Goal: Information Seeking & Learning: Learn about a topic

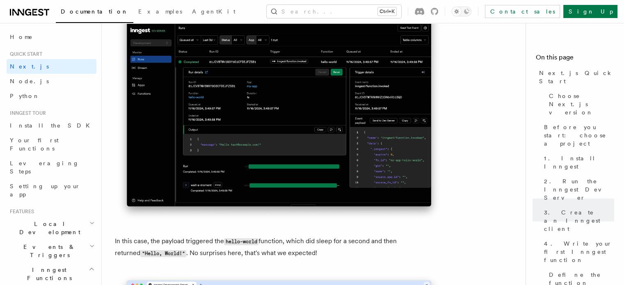
scroll to position [3198, 0]
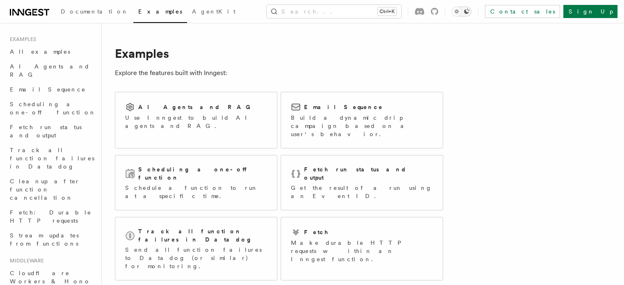
click at [470, 12] on icon "Toggle dark mode" at bounding box center [466, 11] width 7 height 7
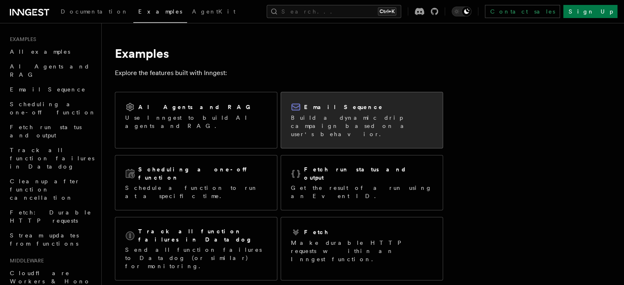
click at [338, 123] on p "Build a dynamic drip campaign based on a user's behavior." at bounding box center [362, 126] width 142 height 25
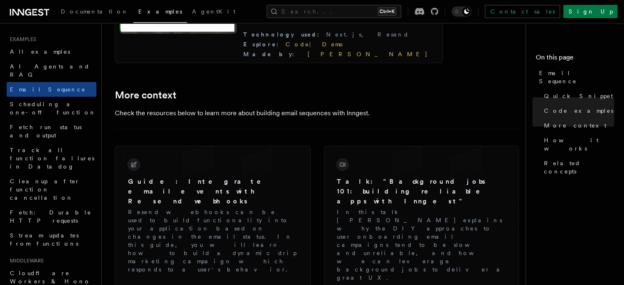
scroll to position [1025, 0]
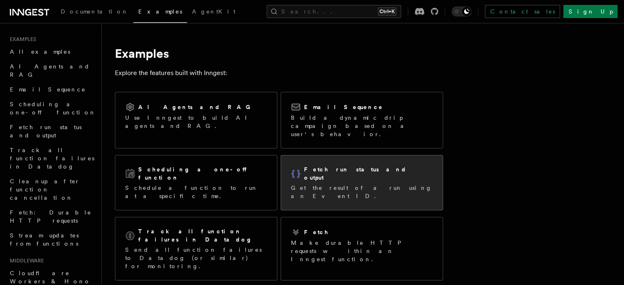
click at [337, 167] on div "Fetch run status and output Get the result of a run using an Event ID." at bounding box center [362, 182] width 142 height 35
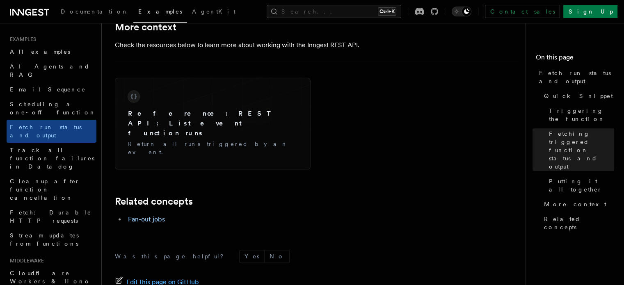
scroll to position [1368, 0]
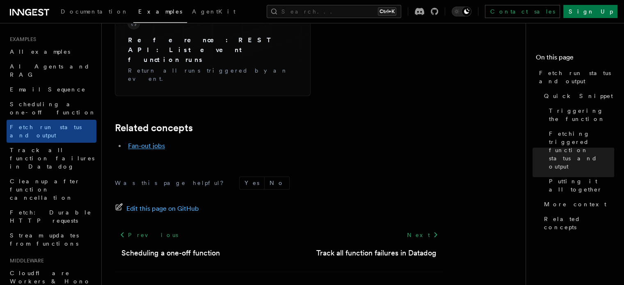
click at [153, 142] on link "Fan-out jobs" at bounding box center [146, 146] width 37 height 8
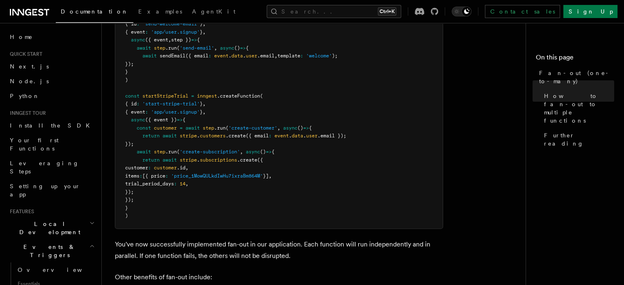
scroll to position [779, 0]
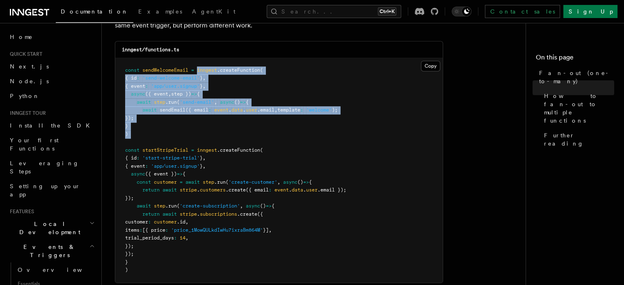
drag, startPoint x: 199, startPoint y: 59, endPoint x: 183, endPoint y: 130, distance: 72.7
click at [183, 130] on pre "const sendWelcomeEmail = inngest .createFunction ( { id : 'send-welcome-email' …" at bounding box center [278, 170] width 327 height 224
click at [191, 119] on pre "const sendWelcomeEmail = inngest .createFunction ( { id : 'send-welcome-email' …" at bounding box center [278, 170] width 327 height 224
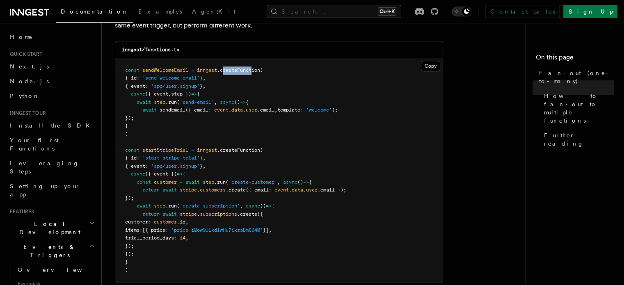
drag, startPoint x: 224, startPoint y: 60, endPoint x: 255, endPoint y: 62, distance: 31.6
click at [255, 67] on span ".createFunction" at bounding box center [238, 70] width 43 height 6
drag, startPoint x: 224, startPoint y: 140, endPoint x: 245, endPoint y: 141, distance: 21.3
click at [245, 147] on span ".createFunction" at bounding box center [238, 150] width 43 height 6
drag, startPoint x: 156, startPoint y: 91, endPoint x: 177, endPoint y: 93, distance: 21.0
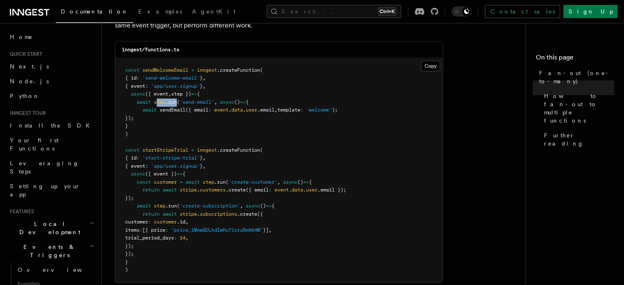
click at [177, 99] on span "await step .run ( 'send-email' , async () => {" at bounding box center [186, 102] width 123 height 6
drag, startPoint x: 225, startPoint y: 139, endPoint x: 257, endPoint y: 139, distance: 32.0
click at [257, 147] on span ".createFunction" at bounding box center [238, 150] width 43 height 6
drag, startPoint x: 226, startPoint y: 59, endPoint x: 259, endPoint y: 62, distance: 33.3
click at [259, 67] on span ".createFunction" at bounding box center [238, 70] width 43 height 6
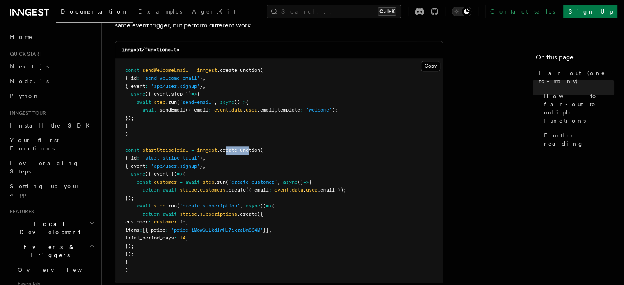
drag, startPoint x: 230, startPoint y: 140, endPoint x: 253, endPoint y: 138, distance: 23.4
click at [253, 147] on span ".createFunction" at bounding box center [238, 150] width 43 height 6
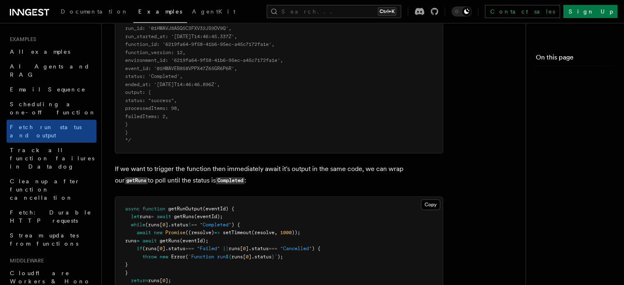
scroll to position [1368, 0]
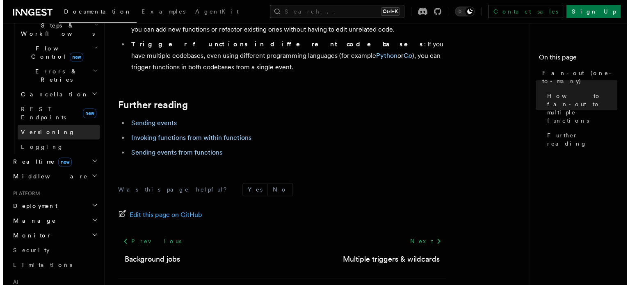
scroll to position [707, 0]
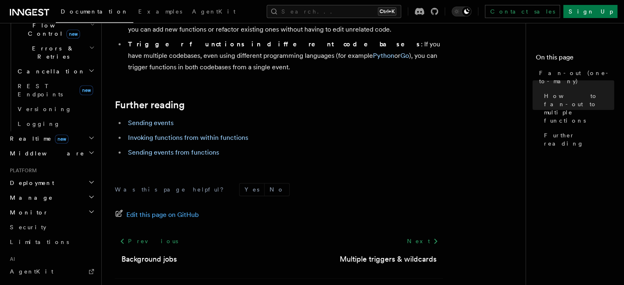
click at [525, 194] on nav "On this page Fan-out (one-to-many) How to fan-out to multiple functions Further…" at bounding box center [574, 154] width 98 height 262
click at [340, 8] on button "Search... Ctrl+K" at bounding box center [334, 11] width 134 height 13
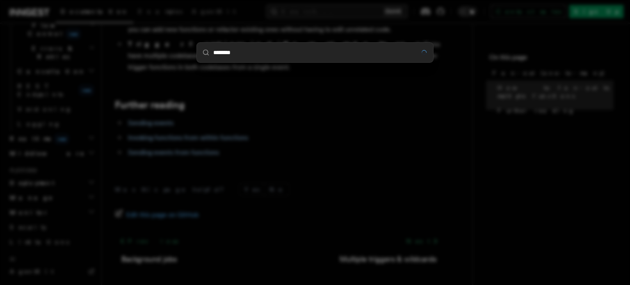
type input "********"
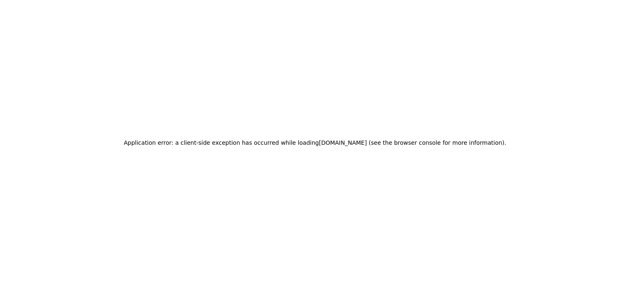
drag, startPoint x: 314, startPoint y: 139, endPoint x: 302, endPoint y: 142, distance: 11.8
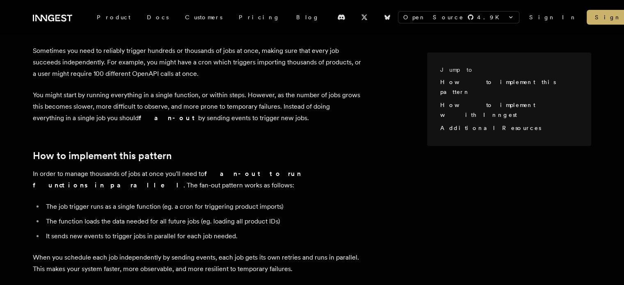
scroll to position [41, 0]
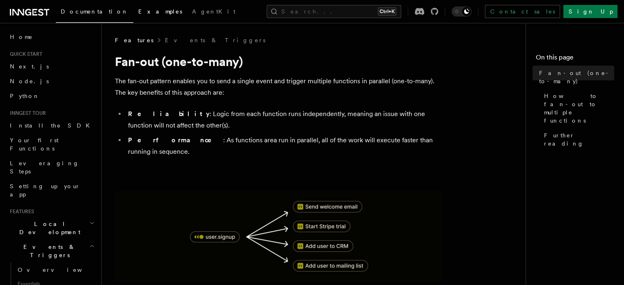
click at [133, 17] on link "Examples" at bounding box center [160, 12] width 54 height 20
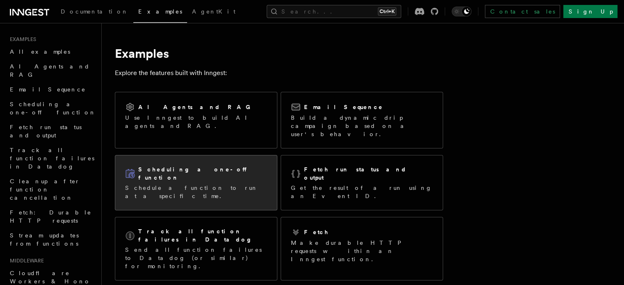
click at [229, 184] on p "Schedule a function to run at a specific time." at bounding box center [196, 192] width 142 height 16
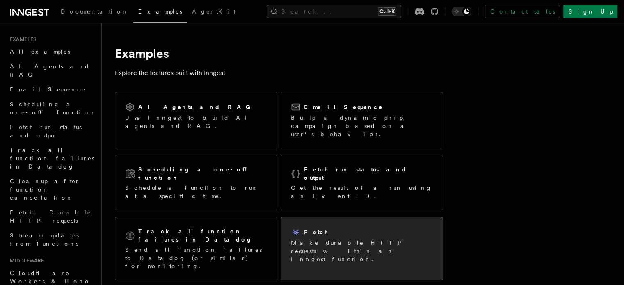
click at [350, 239] on p "Make durable HTTP requests within an Inngest function." at bounding box center [362, 251] width 142 height 25
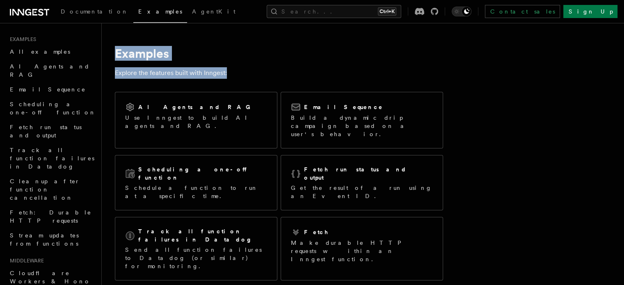
drag, startPoint x: 121, startPoint y: 54, endPoint x: 263, endPoint y: 69, distance: 142.3
click at [287, 57] on h1 "Examples" at bounding box center [279, 53] width 328 height 15
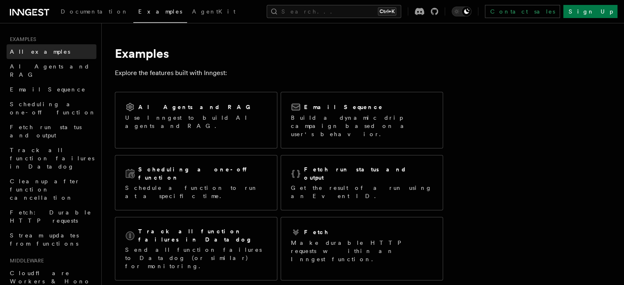
click at [36, 51] on span "All examples" at bounding box center [40, 51] width 60 height 7
click at [187, 16] on link "AgentKit" at bounding box center [213, 12] width 53 height 20
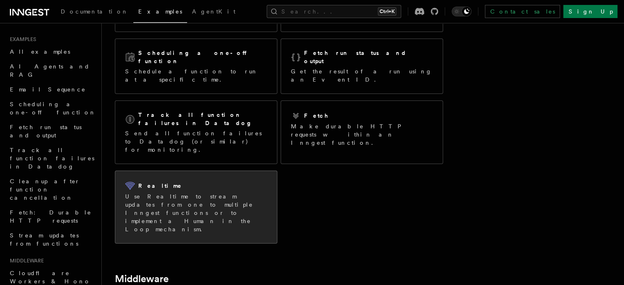
scroll to position [111, 0]
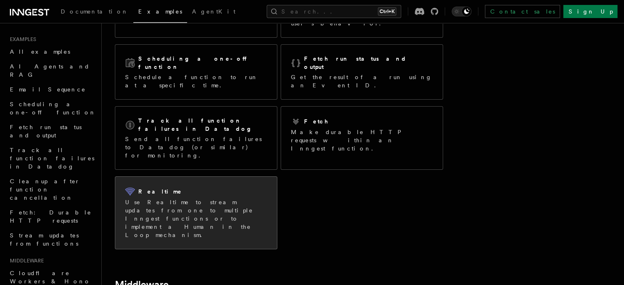
click at [204, 198] on p "Use Realtime to stream updates from one to multiple Inngest functions or to imp…" at bounding box center [196, 218] width 142 height 41
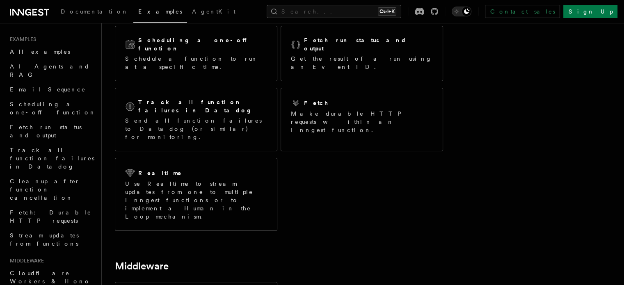
scroll to position [234, 0]
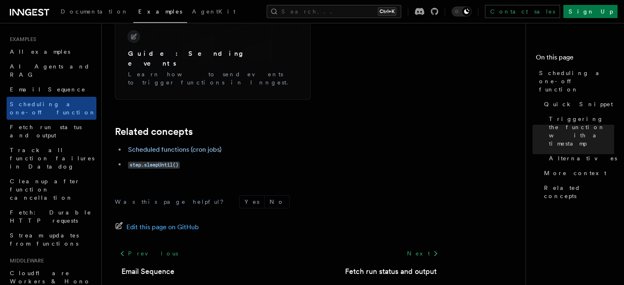
scroll to position [738, 0]
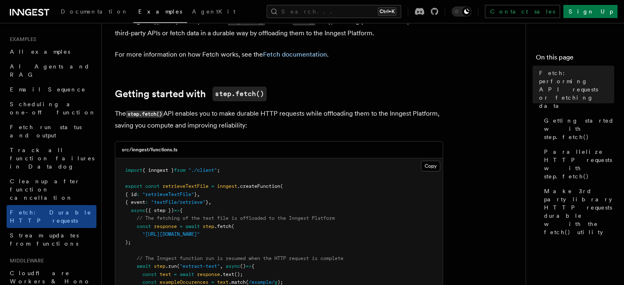
scroll to position [164, 0]
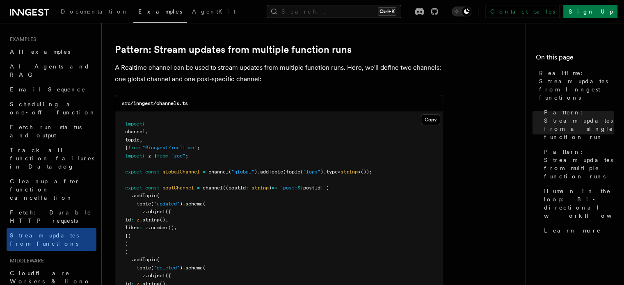
scroll to position [615, 0]
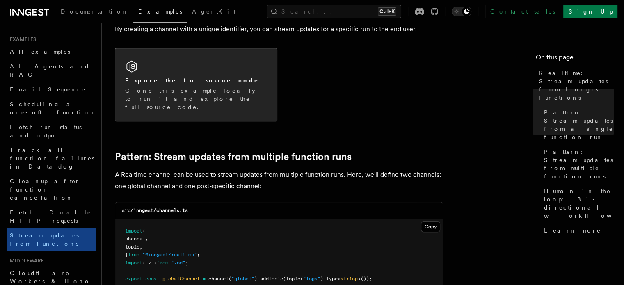
click at [187, 91] on p "Clone this example locally to run it and explore the full source code." at bounding box center [196, 99] width 142 height 25
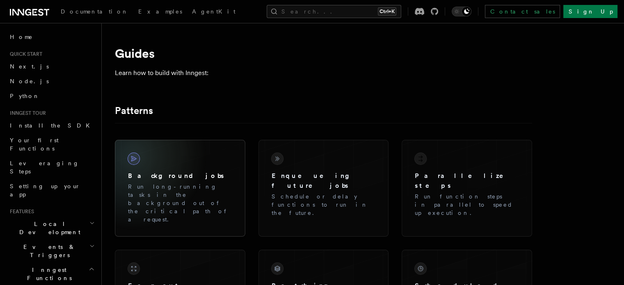
click at [137, 156] on icon at bounding box center [133, 158] width 7 height 7
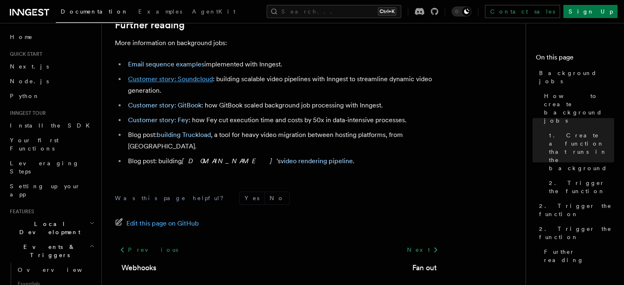
scroll to position [826, 0]
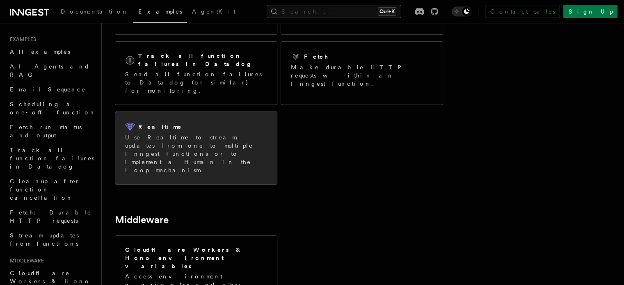
scroll to position [234, 0]
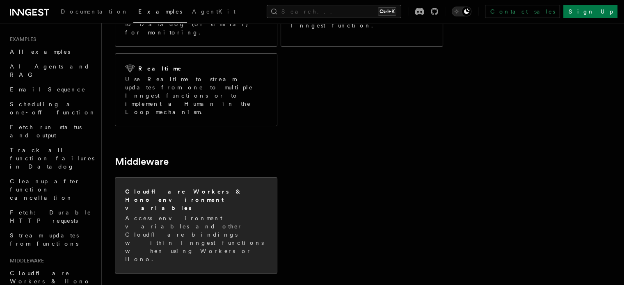
click at [207, 187] on h2 "Cloudflare Workers & Hono environment variables" at bounding box center [196, 199] width 142 height 25
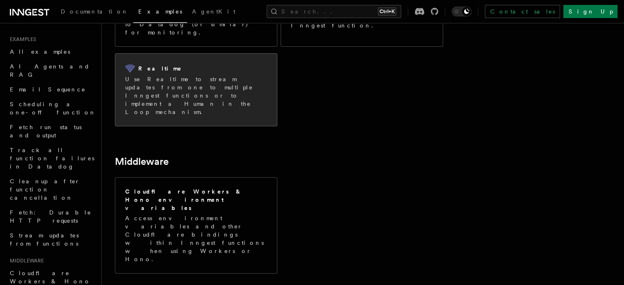
click at [220, 75] on p "Use Realtime to stream updates from one to multiple Inngest functions or to imp…" at bounding box center [196, 95] width 142 height 41
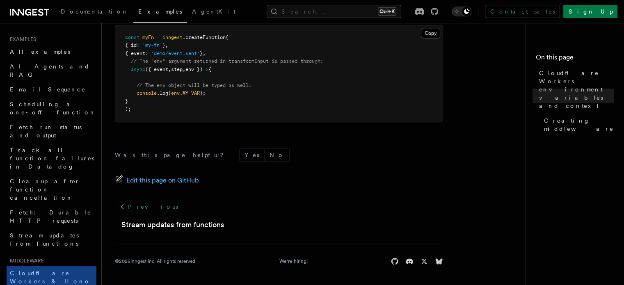
scroll to position [581, 0]
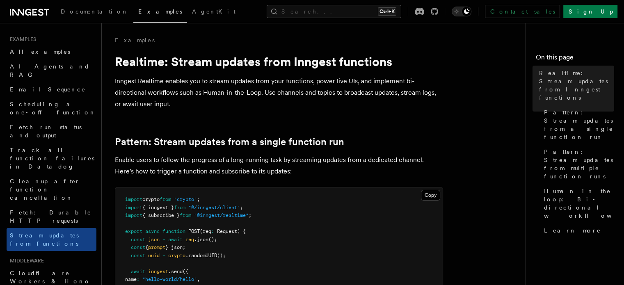
click at [525, 201] on nav "On this page Realtime: Stream updates from Inngest functions Pattern: Stream up…" at bounding box center [574, 154] width 98 height 262
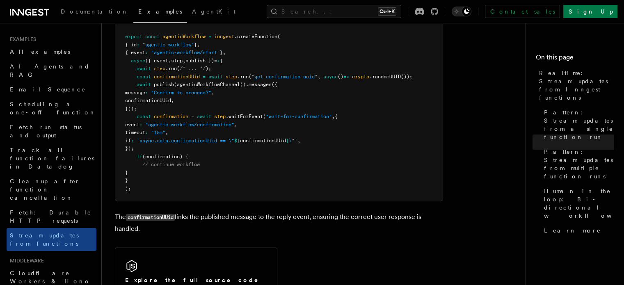
scroll to position [2093, 0]
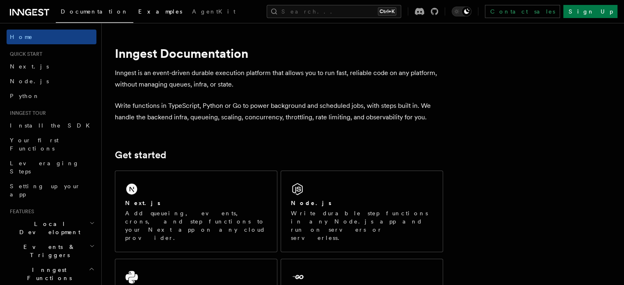
click at [138, 14] on span "Examples" at bounding box center [160, 11] width 44 height 7
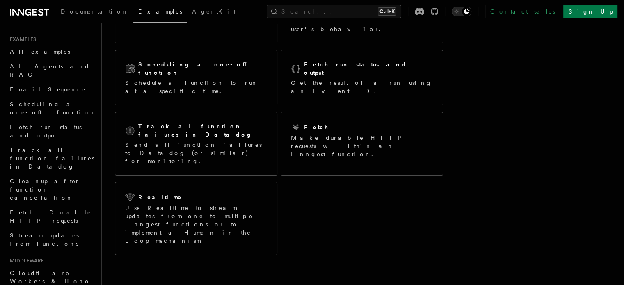
scroll to position [29, 0]
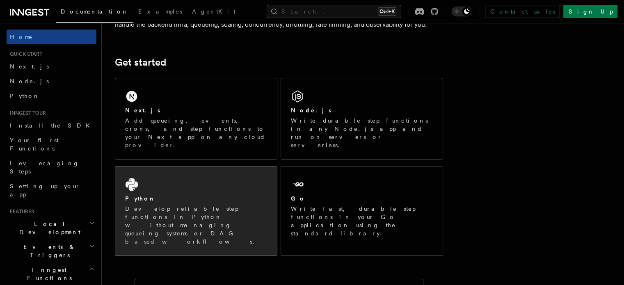
scroll to position [164, 0]
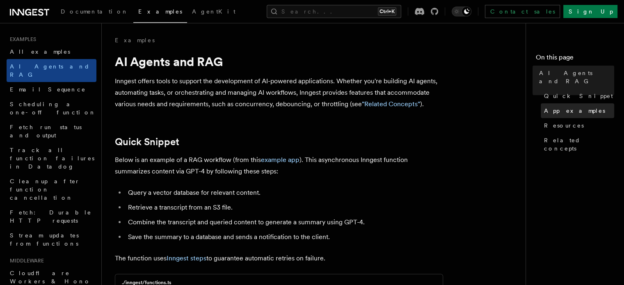
click at [540, 107] on link "App examples" at bounding box center [576, 110] width 73 height 15
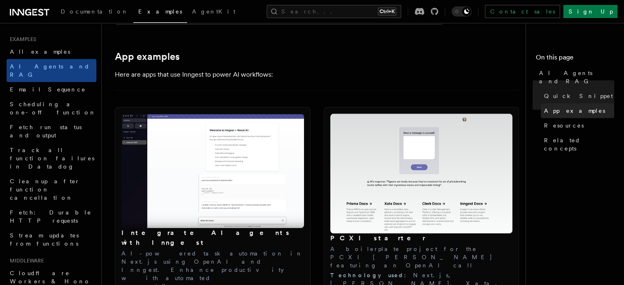
scroll to position [830, 0]
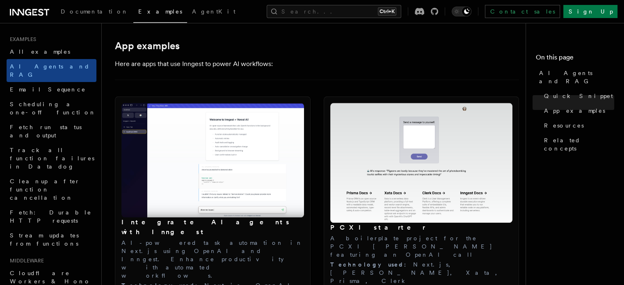
click at [214, 166] on img at bounding box center [212, 160] width 182 height 115
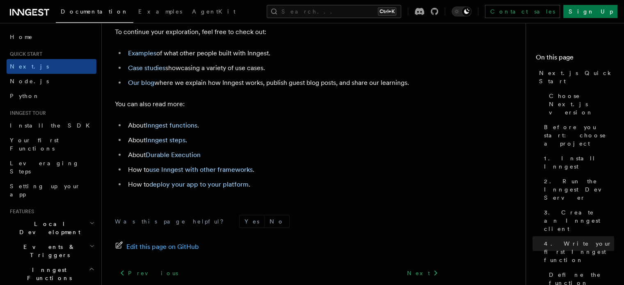
scroll to position [5160, 0]
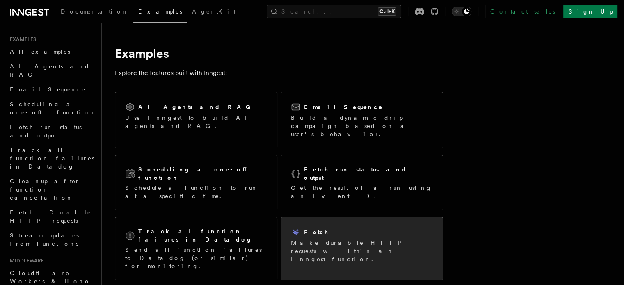
click at [354, 239] on p "Make durable HTTP requests within an Inngest function." at bounding box center [362, 251] width 142 height 25
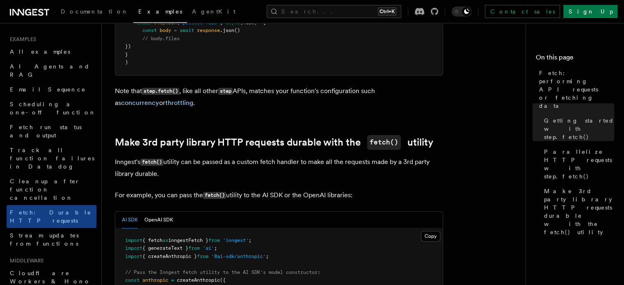
scroll to position [907, 0]
